Goal: Navigation & Orientation: Find specific page/section

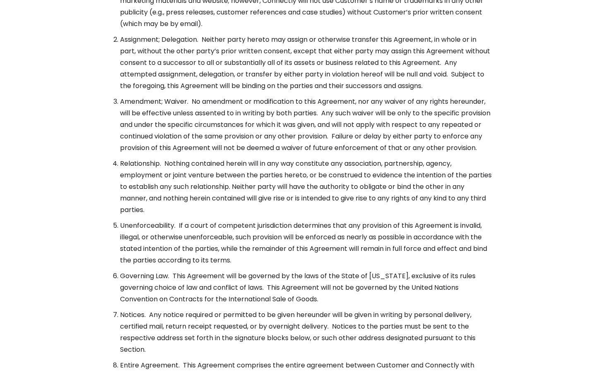
scroll to position [3008, 0]
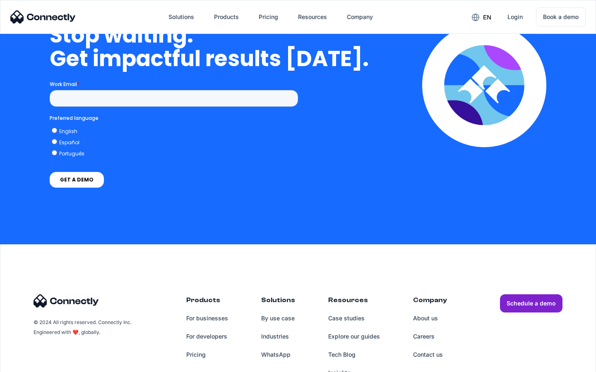
scroll to position [2100, 0]
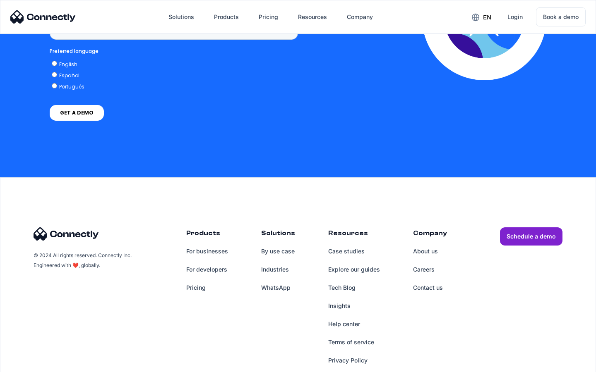
scroll to position [620, 0]
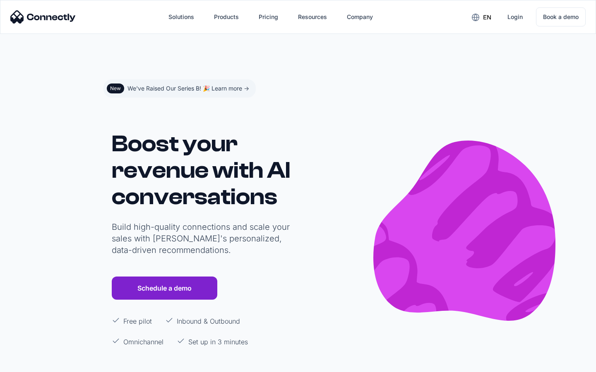
scroll to position [4956, 0]
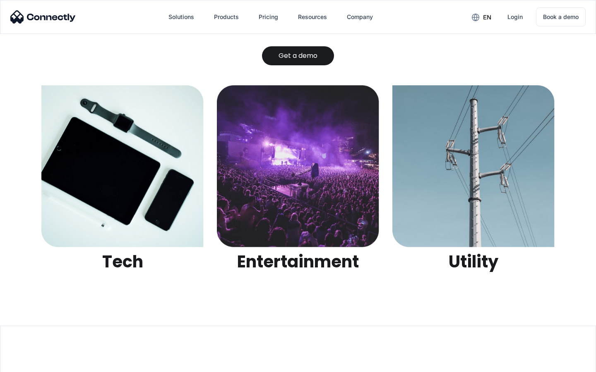
scroll to position [2611, 0]
